Goal: Task Accomplishment & Management: Use online tool/utility

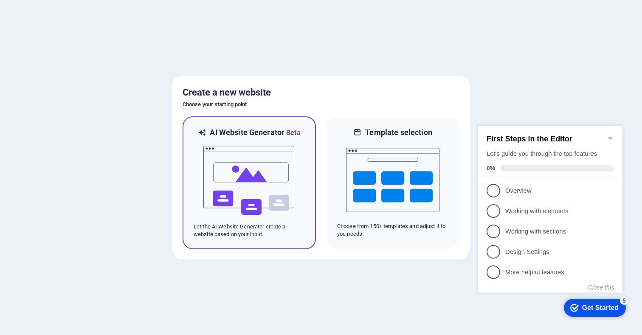
click at [225, 164] on img at bounding box center [249, 180] width 93 height 85
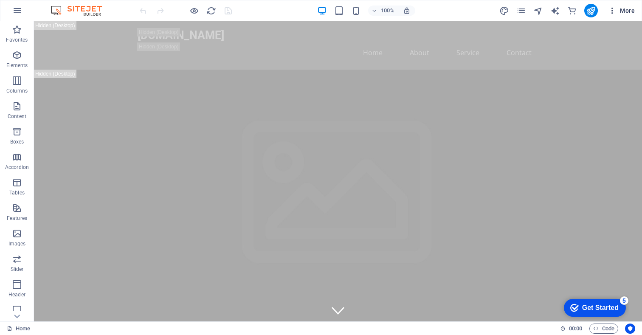
click at [610, 10] on icon "button" at bounding box center [612, 10] width 8 height 8
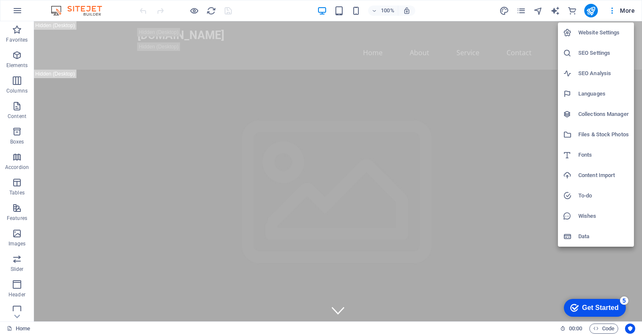
click at [467, 7] on div at bounding box center [321, 167] width 642 height 335
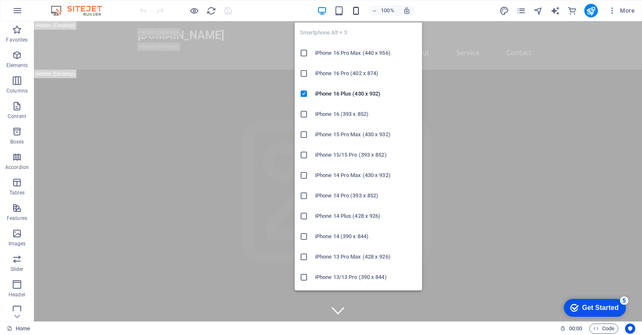
click at [358, 8] on icon "button" at bounding box center [356, 11] width 10 height 10
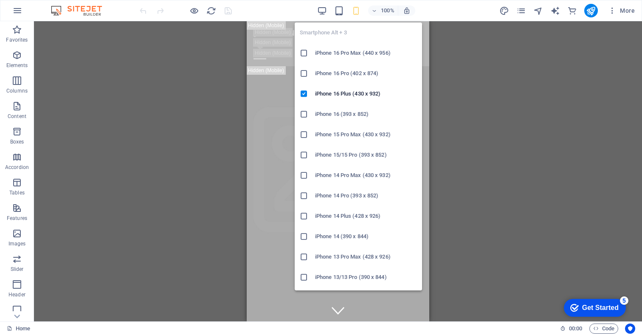
click at [368, 54] on h6 "iPhone 16 Pro Max (440 x 956)" at bounding box center [366, 53] width 102 height 10
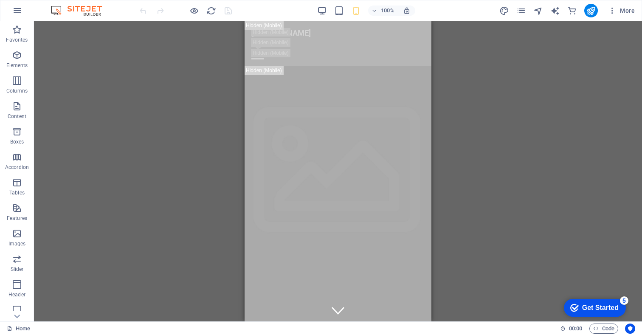
click at [283, 4] on div "100% More" at bounding box center [388, 11] width 500 height 14
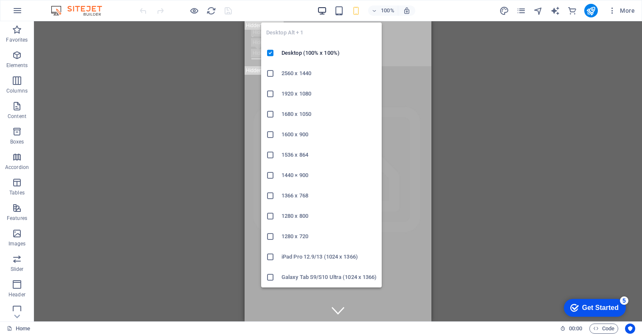
click at [324, 12] on icon "button" at bounding box center [322, 11] width 10 height 10
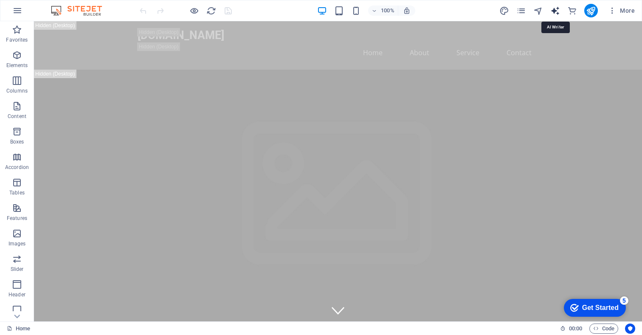
click at [558, 12] on icon "text_generator" at bounding box center [555, 11] width 10 height 10
select select "English"
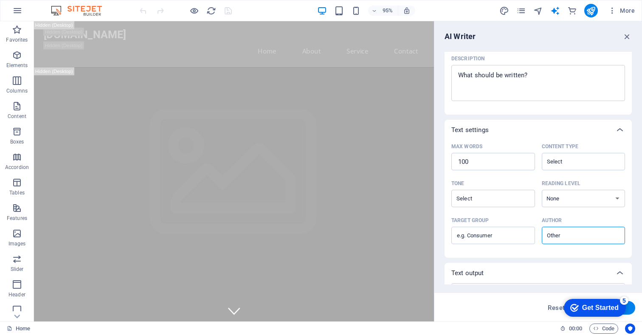
scroll to position [156, 0]
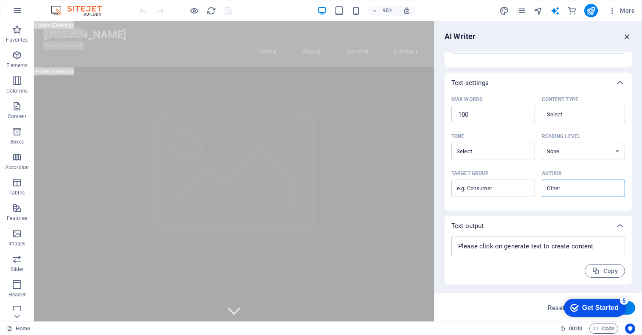
click at [627, 32] on icon "button" at bounding box center [627, 36] width 9 height 9
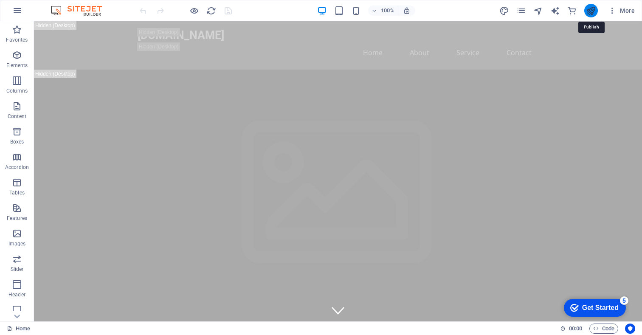
click at [589, 8] on icon "publish" at bounding box center [591, 11] width 10 height 10
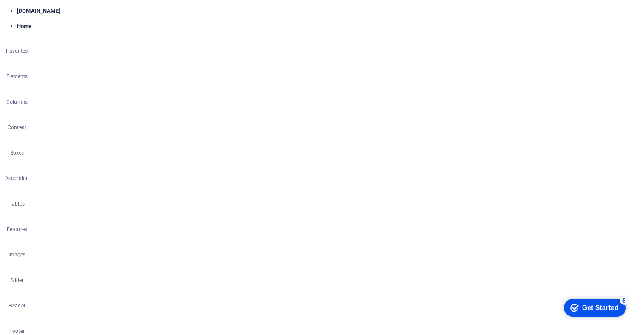
scroll to position [2396, 0]
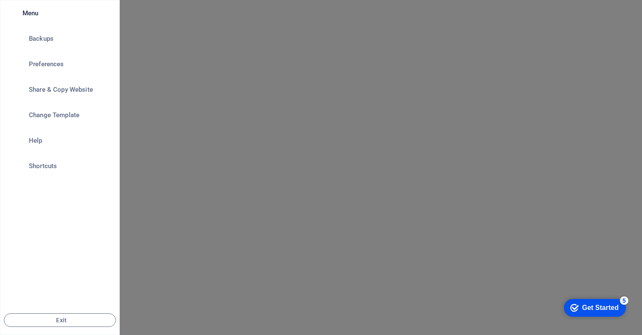
click at [12, 13] on icon "button" at bounding box center [12, 13] width 0 height 0
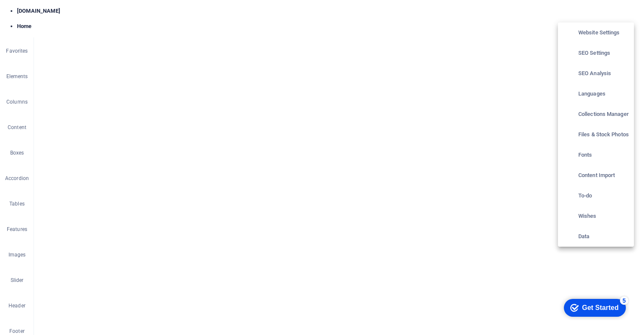
click at [630, 11] on div at bounding box center [321, 167] width 642 height 335
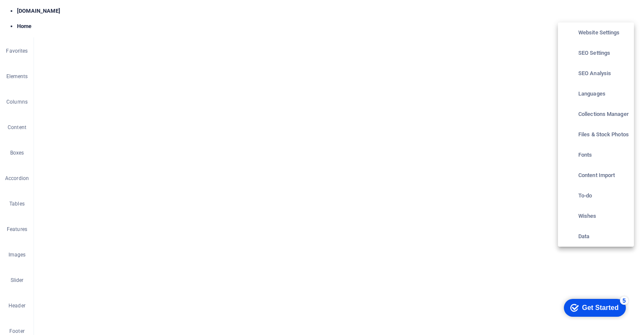
click at [493, 21] on div at bounding box center [321, 167] width 642 height 335
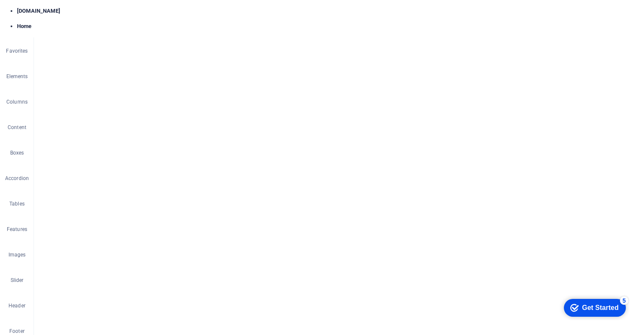
scroll to position [2088, 0]
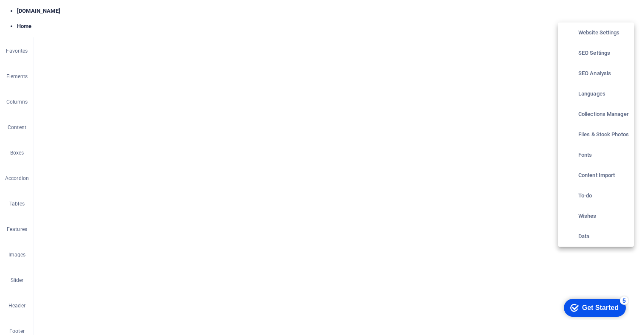
click at [589, 17] on div at bounding box center [321, 167] width 642 height 335
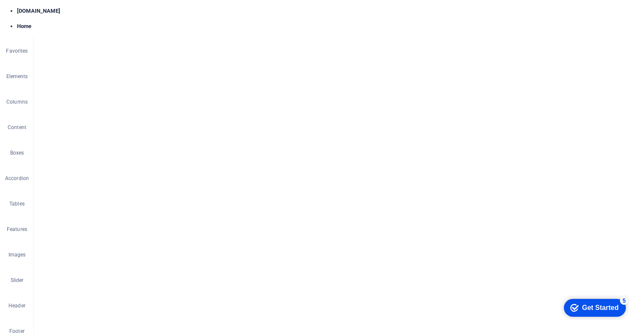
click at [190, 30] on h6 "Preview Ctrl+P" at bounding box center [201, 33] width 57 height 10
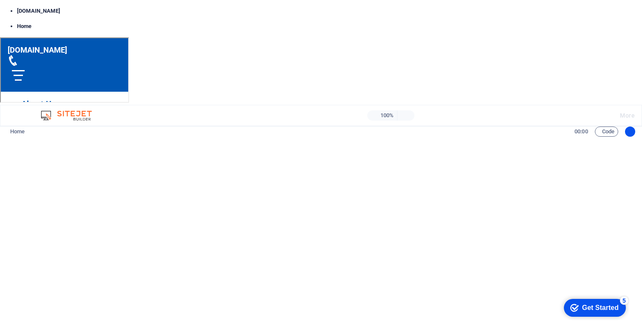
scroll to position [546, 0]
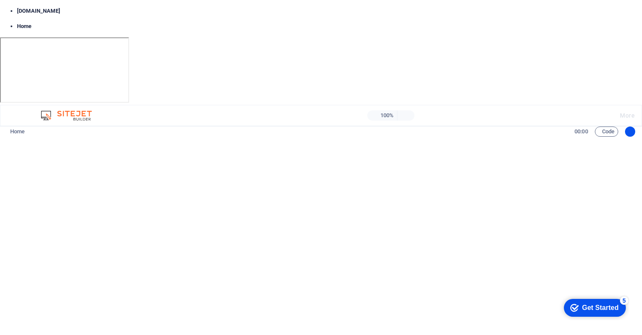
scroll to position [0, 0]
